Goal: Information Seeking & Learning: Learn about a topic

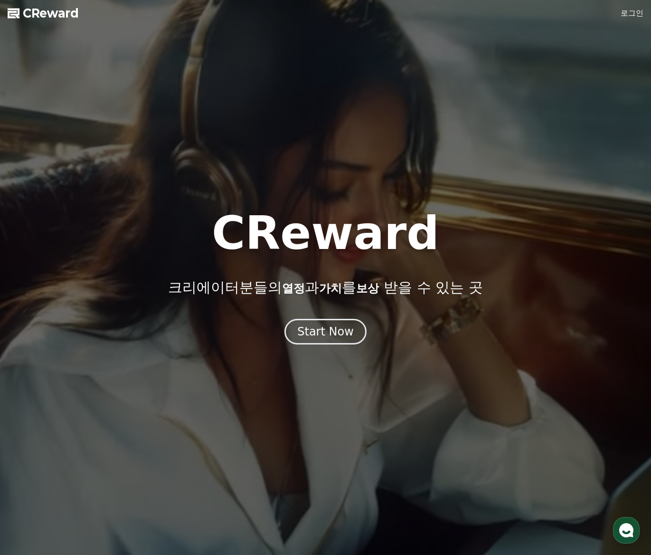
click at [632, 10] on link "로그인" at bounding box center [632, 13] width 23 height 11
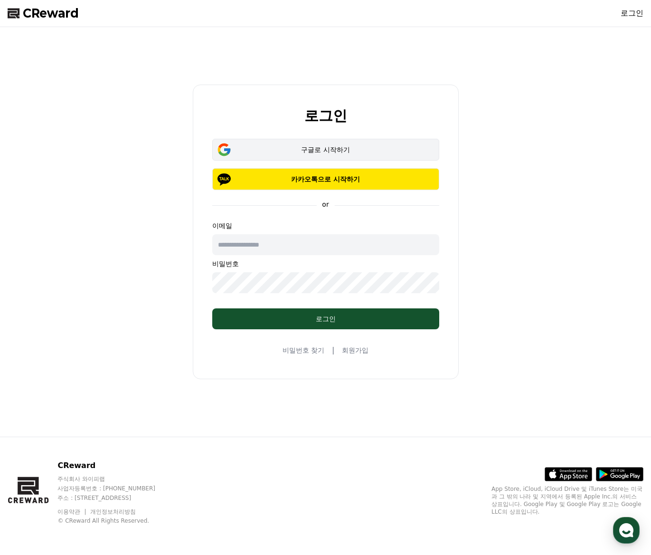
click at [340, 146] on div "구글로 시작하기" at bounding box center [325, 149] width 199 height 9
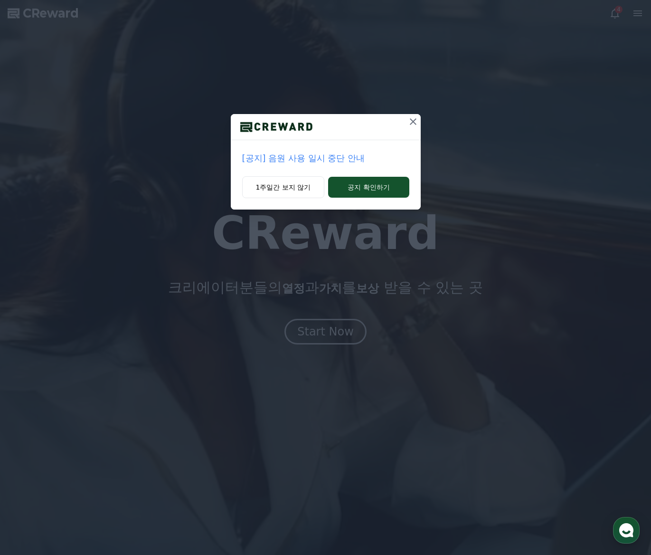
click at [318, 156] on p "[공지] 음원 사용 일시 중단 안내" at bounding box center [325, 158] width 167 height 13
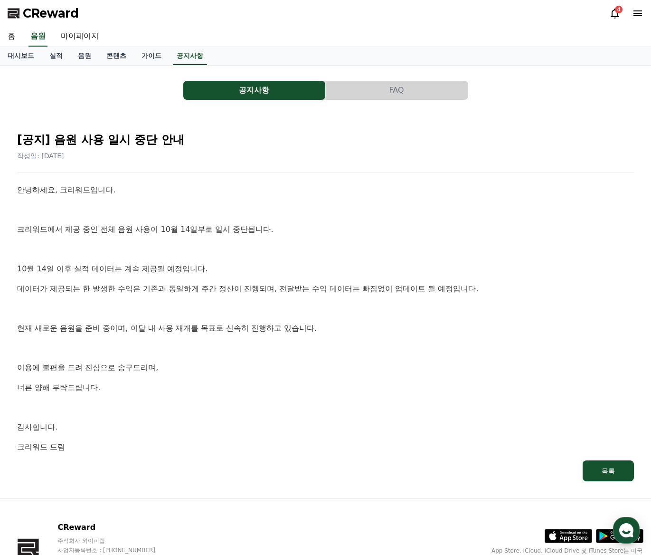
click at [613, 13] on icon at bounding box center [614, 13] width 11 height 11
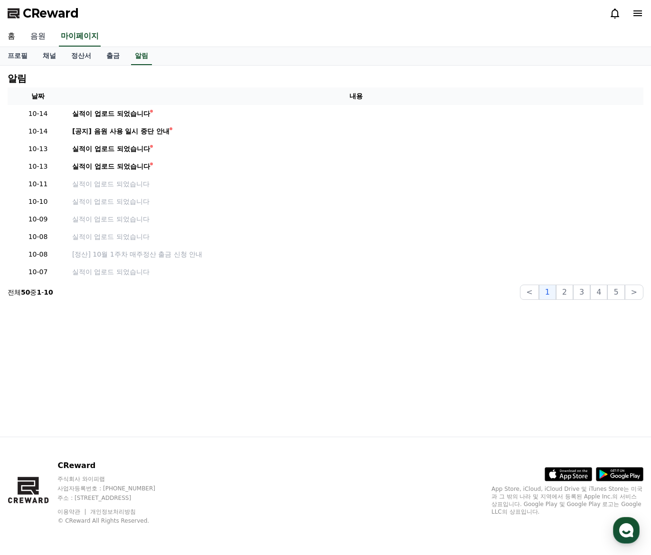
click at [34, 36] on link "음원" at bounding box center [38, 37] width 30 height 20
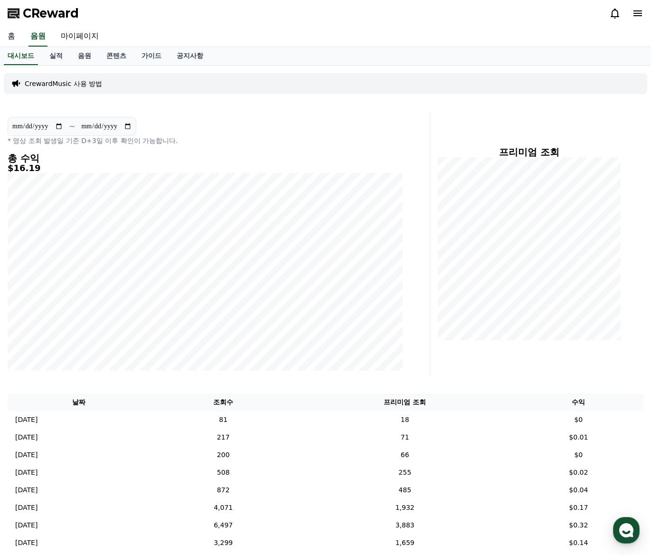
click at [6, 34] on link "홈" at bounding box center [11, 37] width 23 height 20
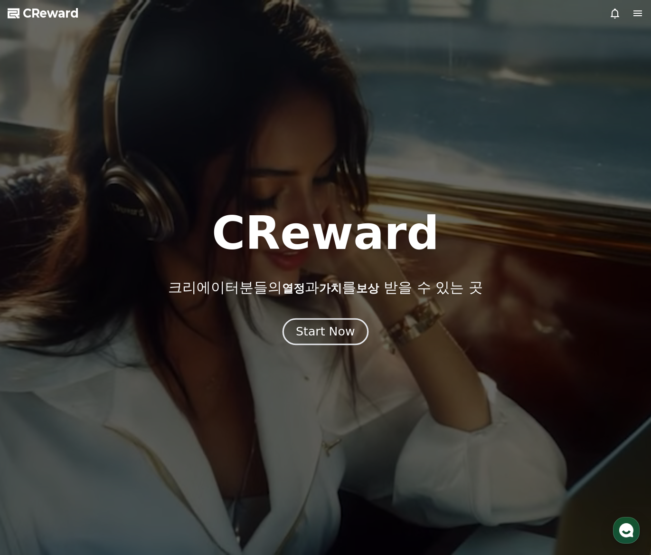
click at [330, 332] on div "Start Now" at bounding box center [325, 331] width 59 height 16
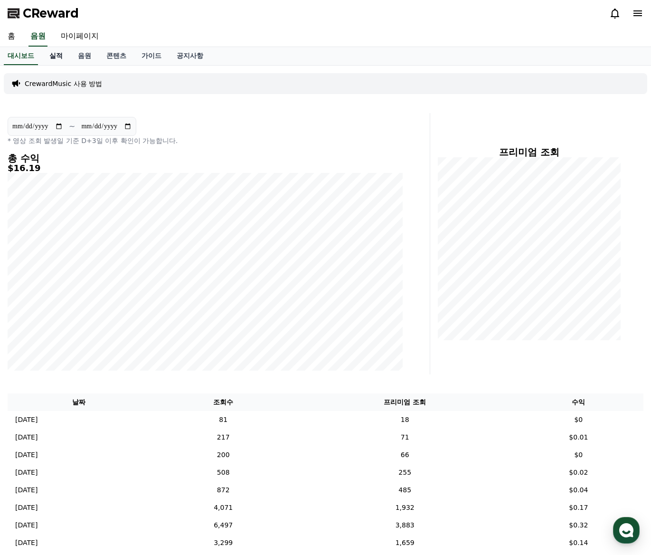
click at [54, 54] on link "실적" at bounding box center [56, 56] width 28 height 18
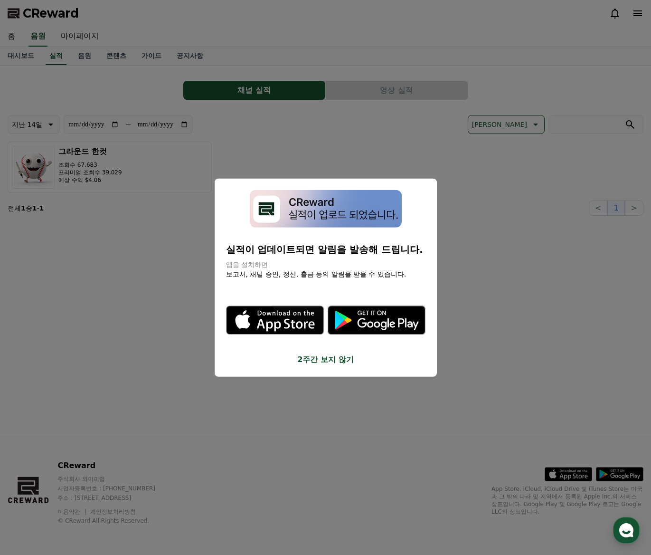
click at [85, 56] on button "close modal" at bounding box center [325, 277] width 651 height 555
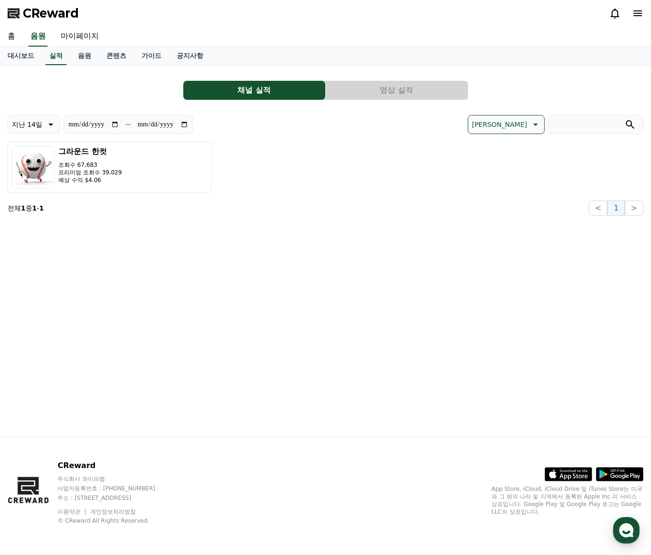
click at [85, 56] on link "음원" at bounding box center [84, 56] width 28 height 18
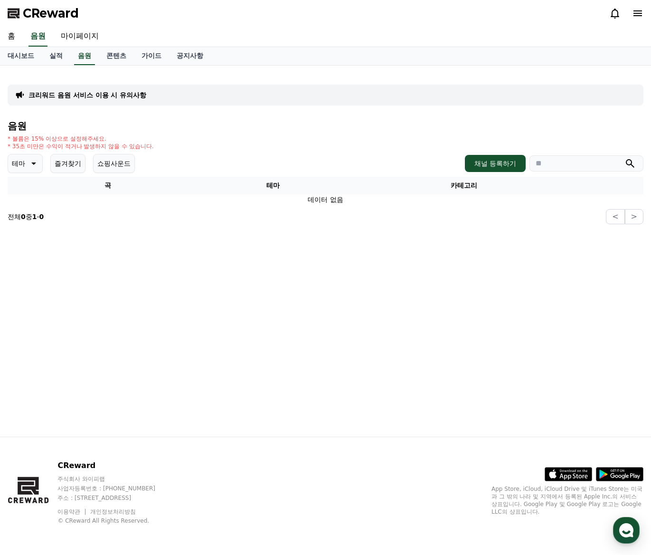
click at [114, 165] on button "쇼핑사운드" at bounding box center [114, 163] width 42 height 19
